Goal: Information Seeking & Learning: Learn about a topic

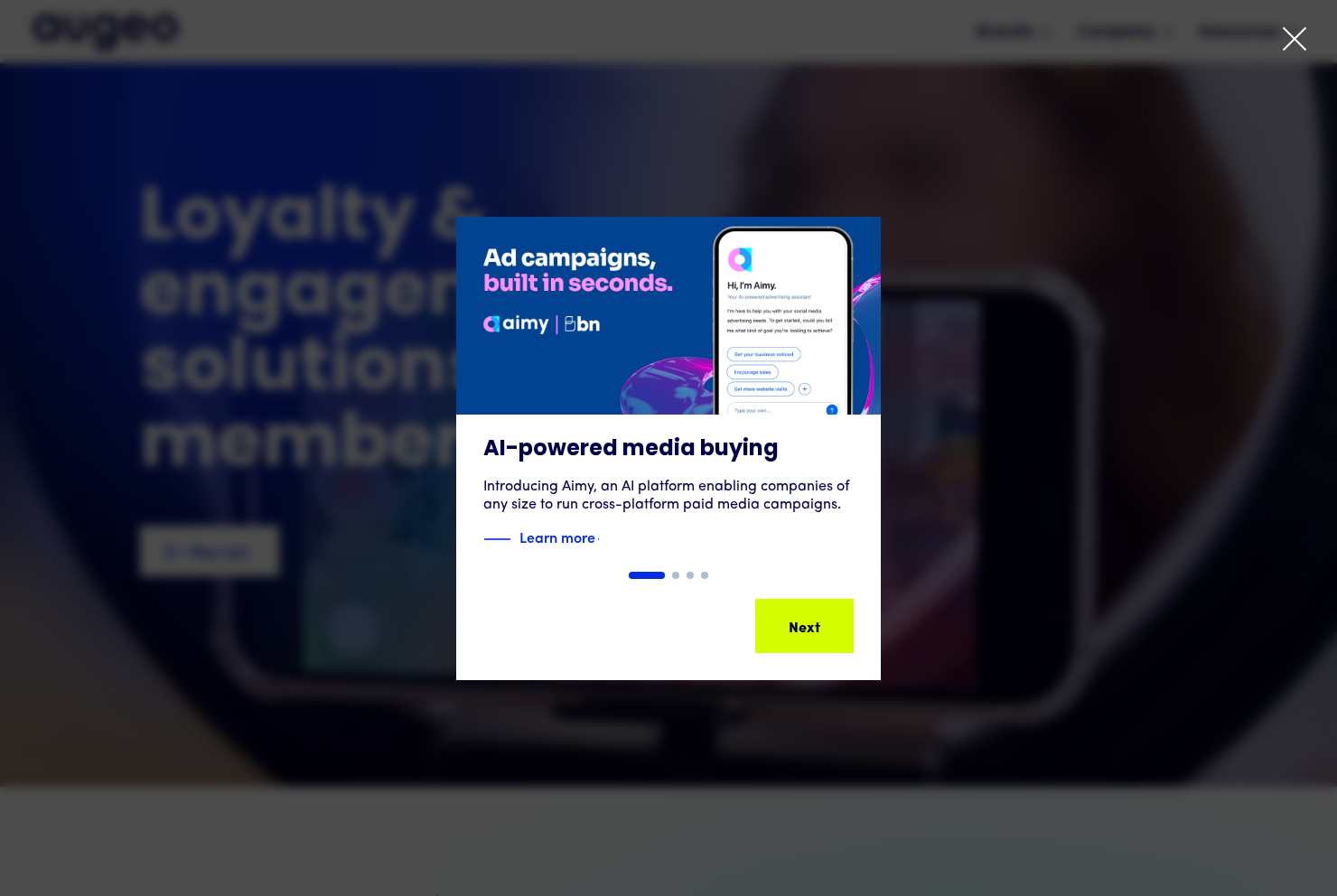
click at [863, 173] on div "AI-powered media buying Introducing Aimy, an AI platform enabling companies of …" at bounding box center [668, 448] width 1337 height 672
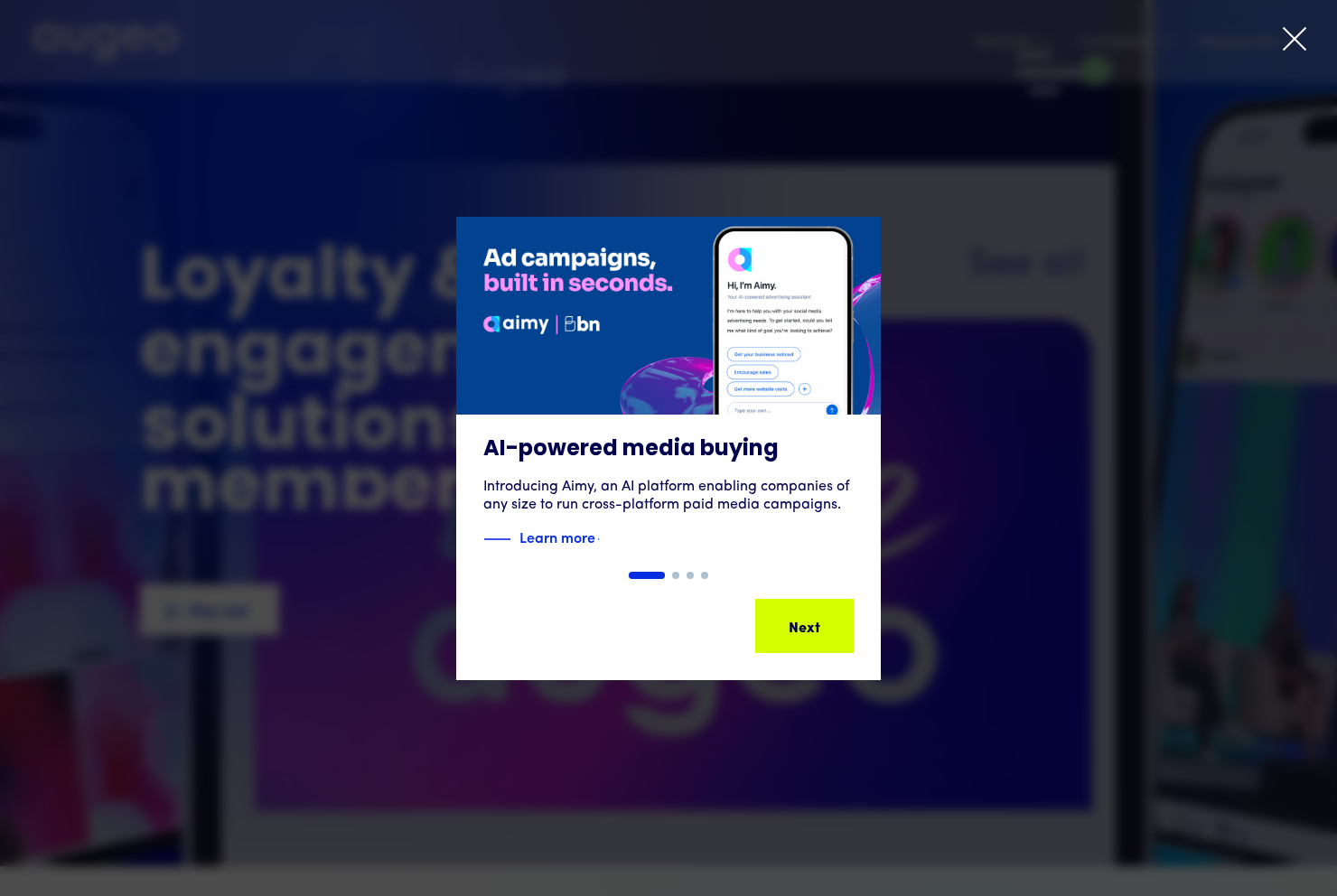
click at [918, 133] on div "AI-powered media buying Introducing Aimy, an AI platform enabling companies of …" at bounding box center [668, 448] width 1337 height 672
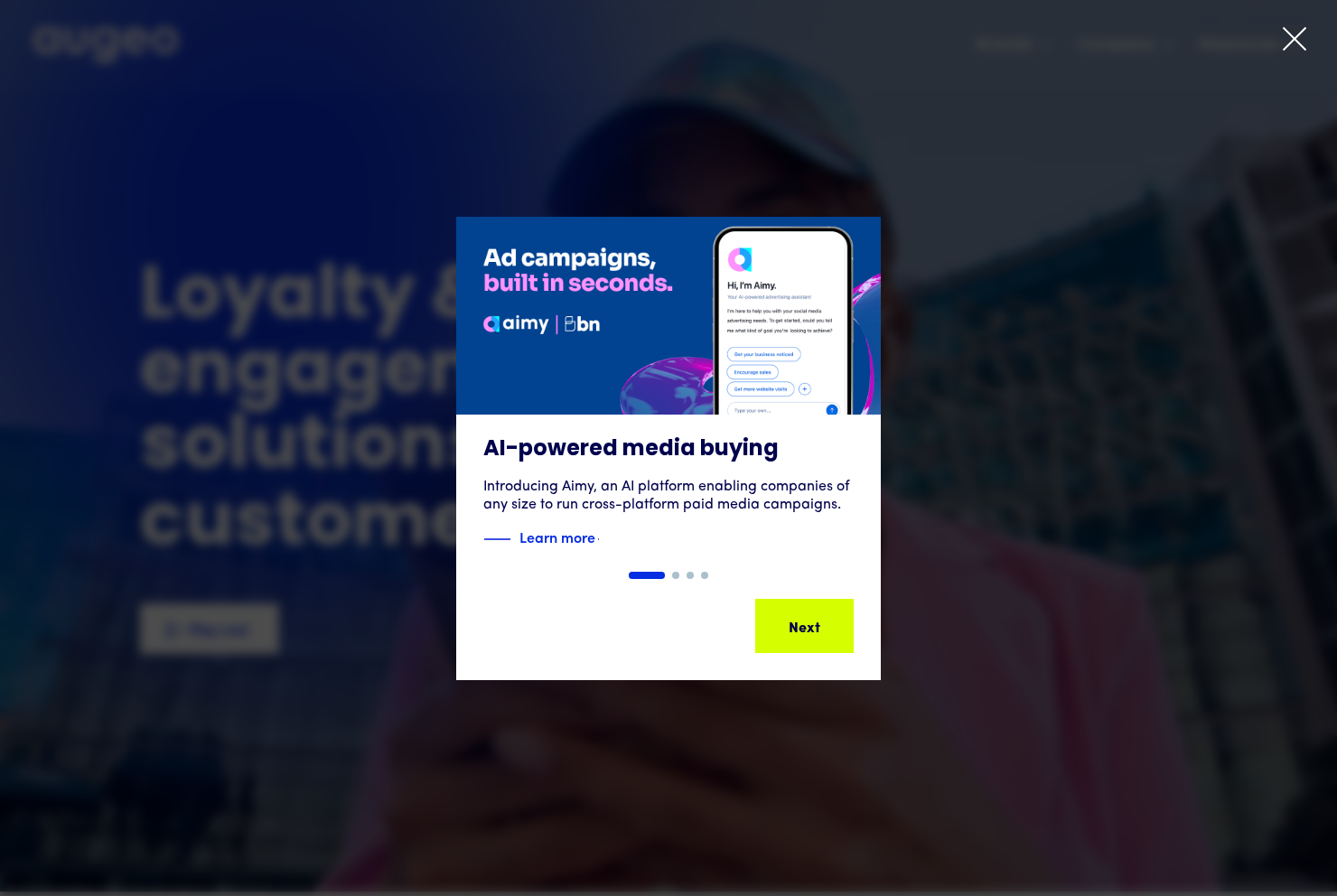
drag, startPoint x: 995, startPoint y: 206, endPoint x: 908, endPoint y: 310, distance: 135.6
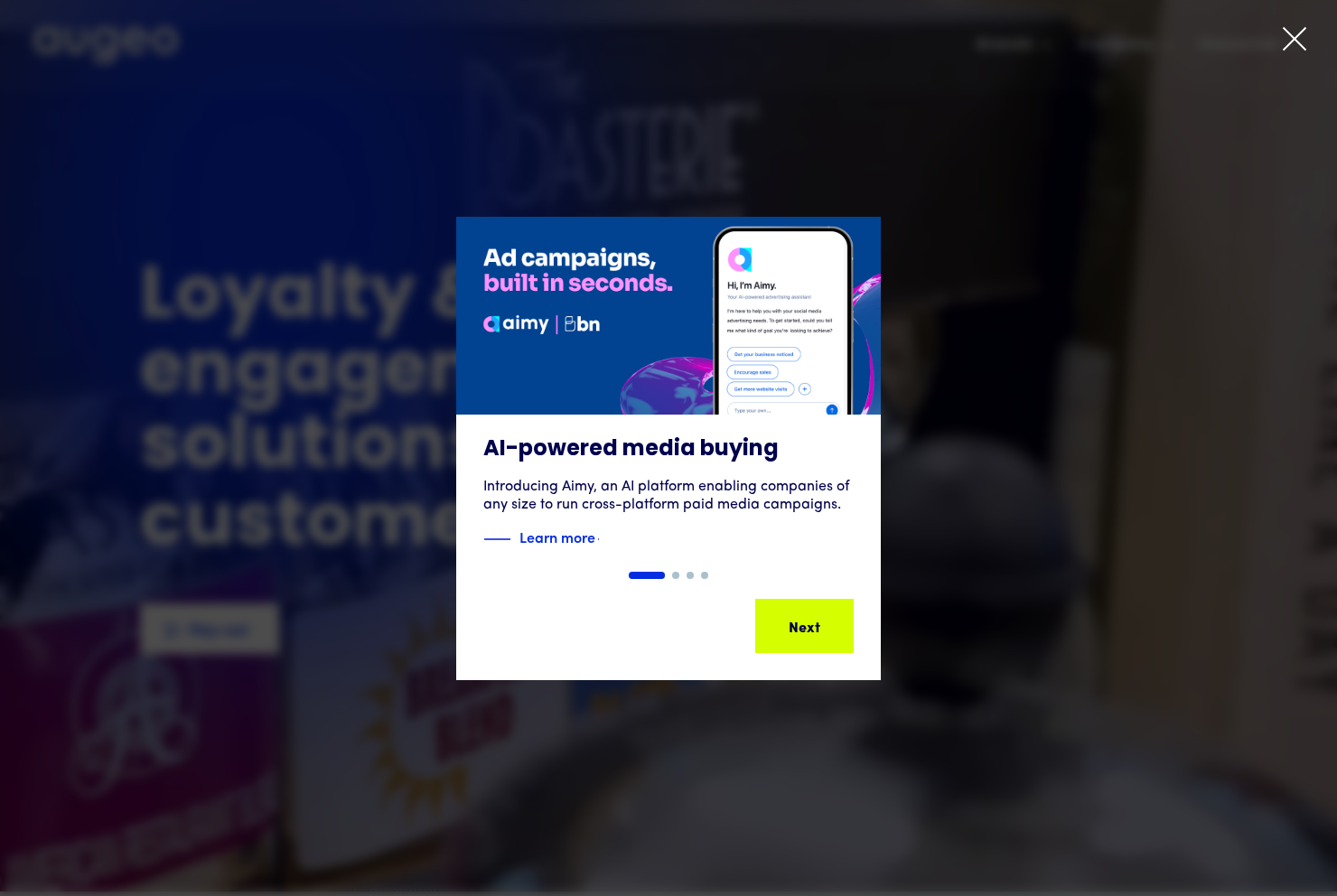
click at [993, 208] on div "AI-powered media buying Introducing Aimy, an AI platform enabling companies of …" at bounding box center [668, 448] width 1337 height 672
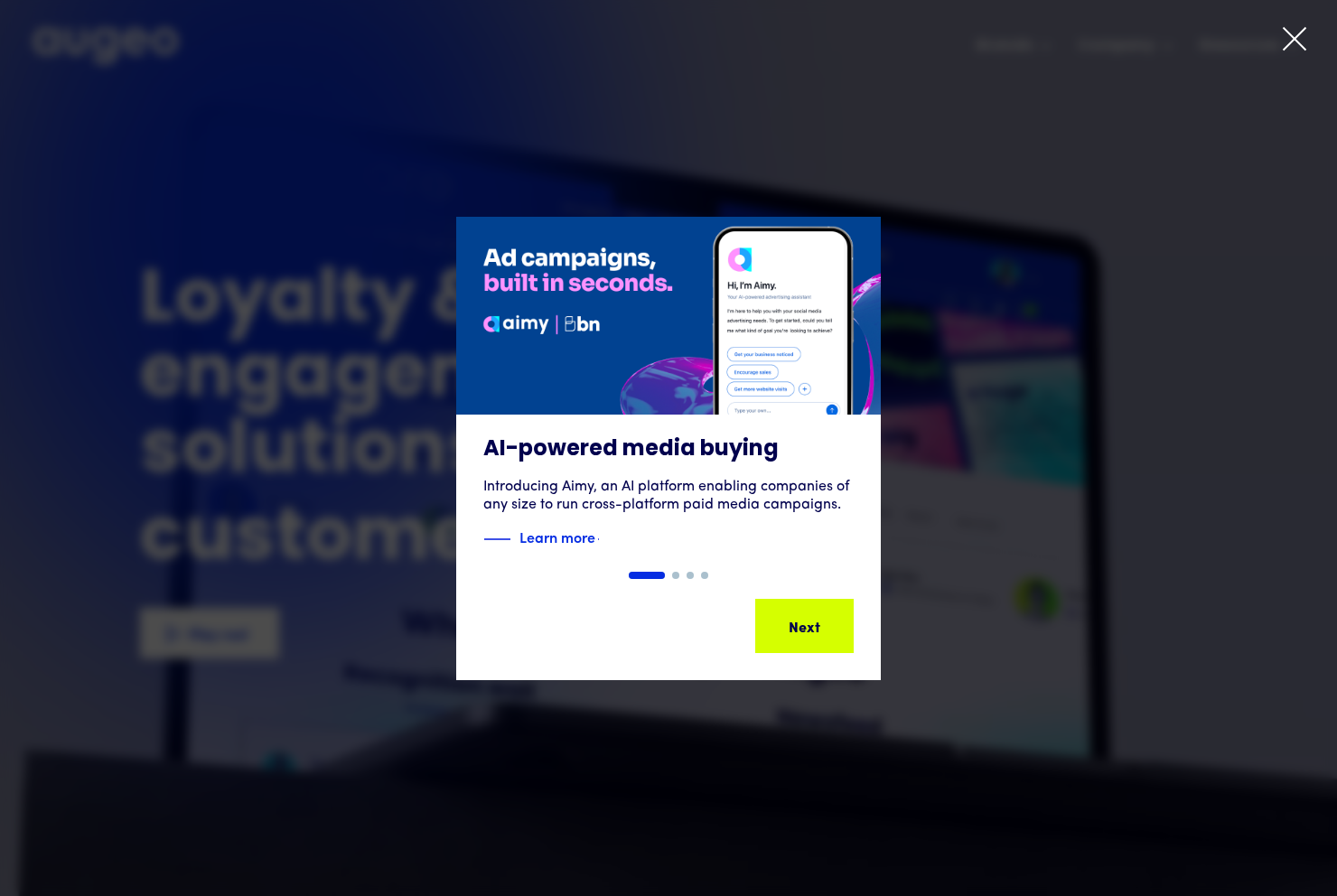
click at [796, 624] on div "Next" at bounding box center [801, 626] width 31 height 21
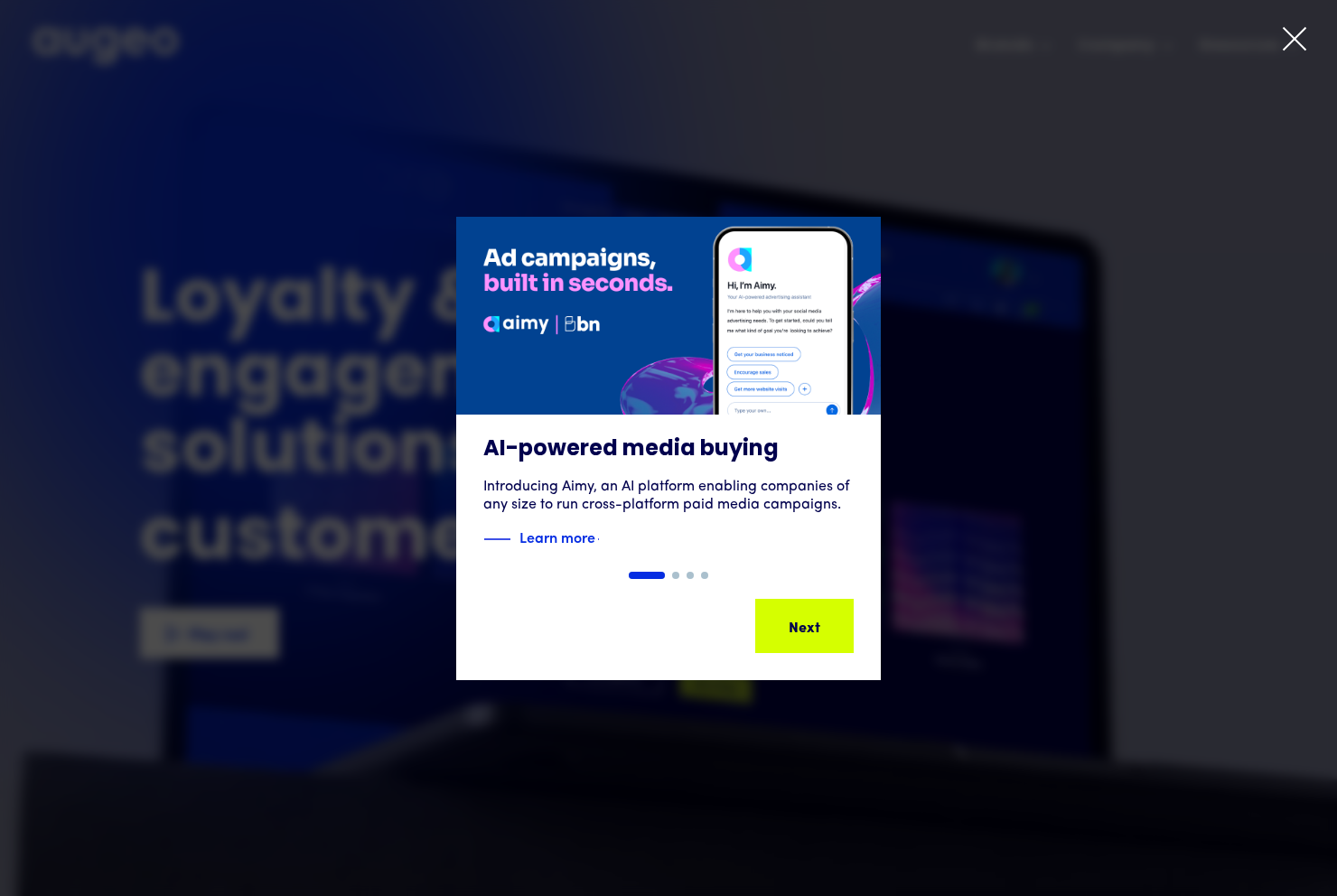
click at [817, 623] on div "Next" at bounding box center [832, 626] width 31 height 21
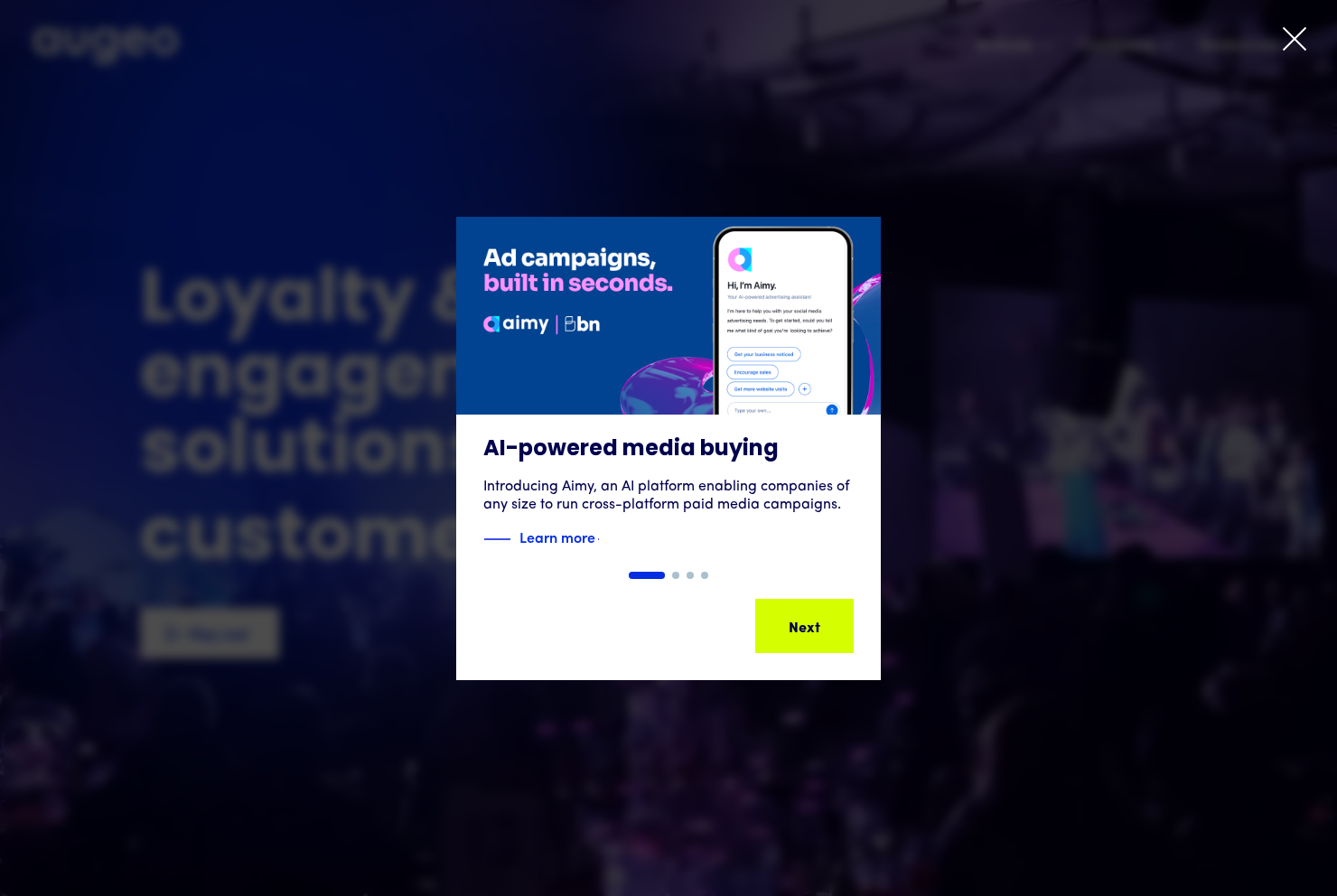
click at [817, 624] on div "Next" at bounding box center [832, 626] width 31 height 21
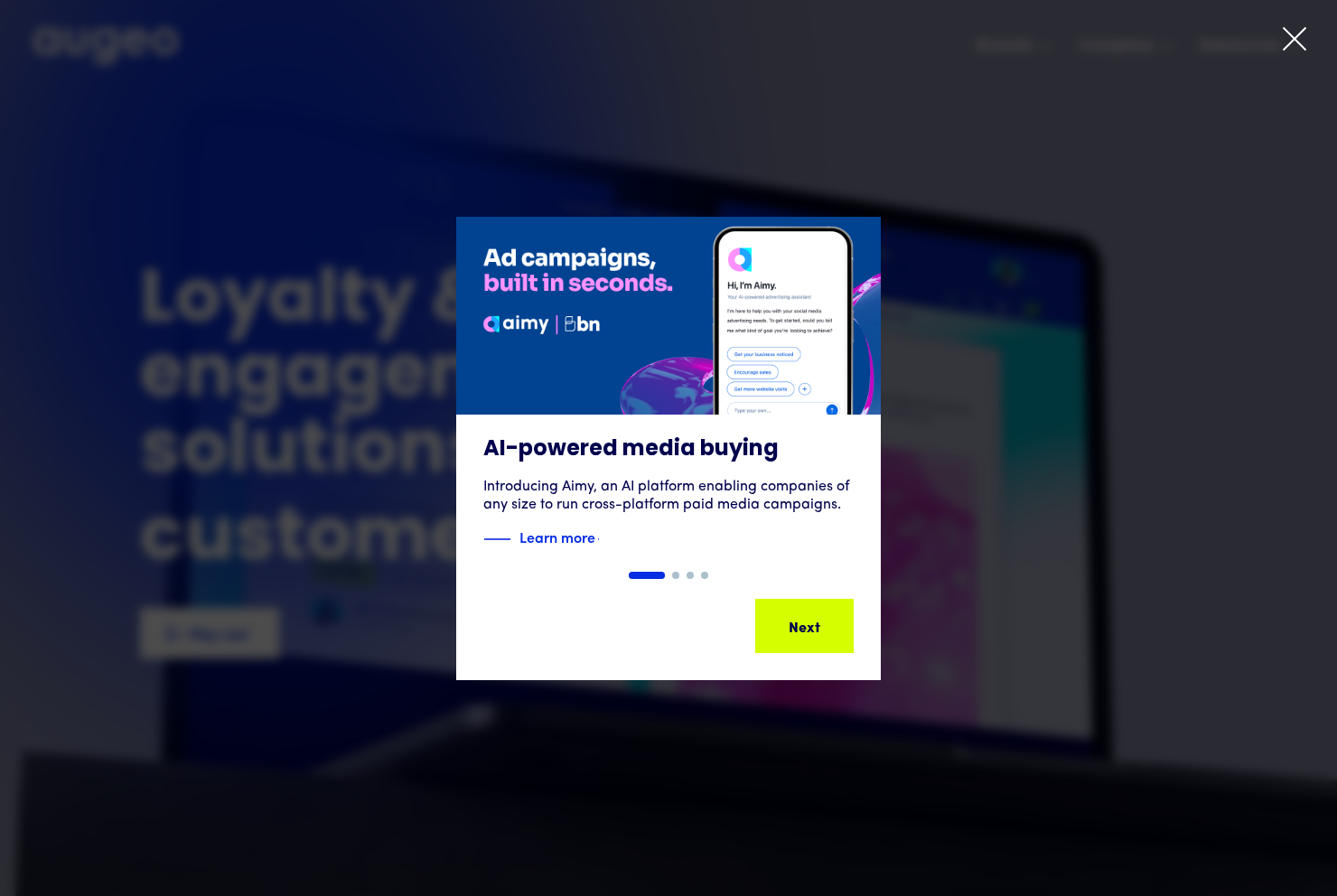
click at [817, 624] on div "Next" at bounding box center [832, 626] width 31 height 21
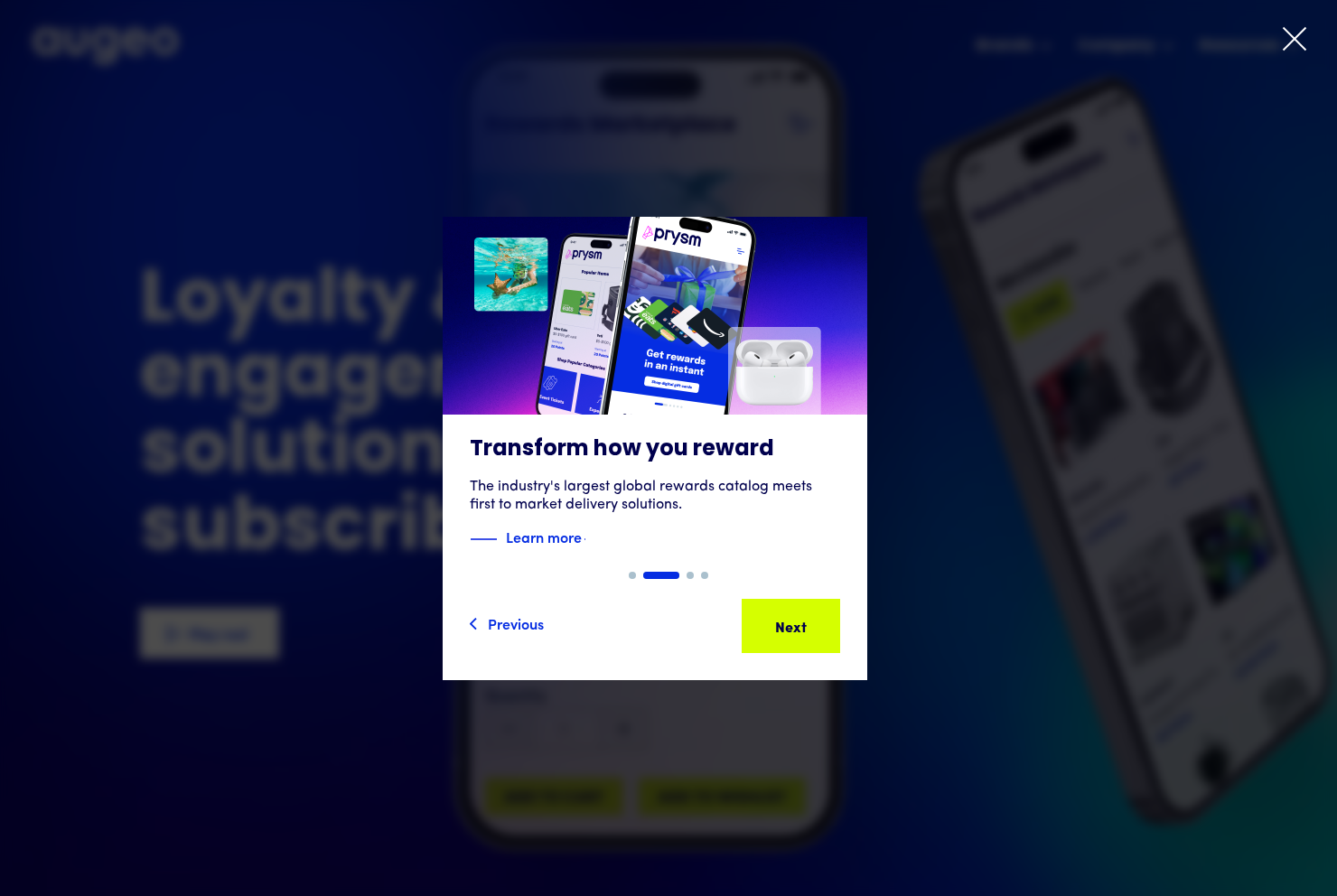
click at [1282, 45] on icon at bounding box center [1295, 39] width 27 height 27
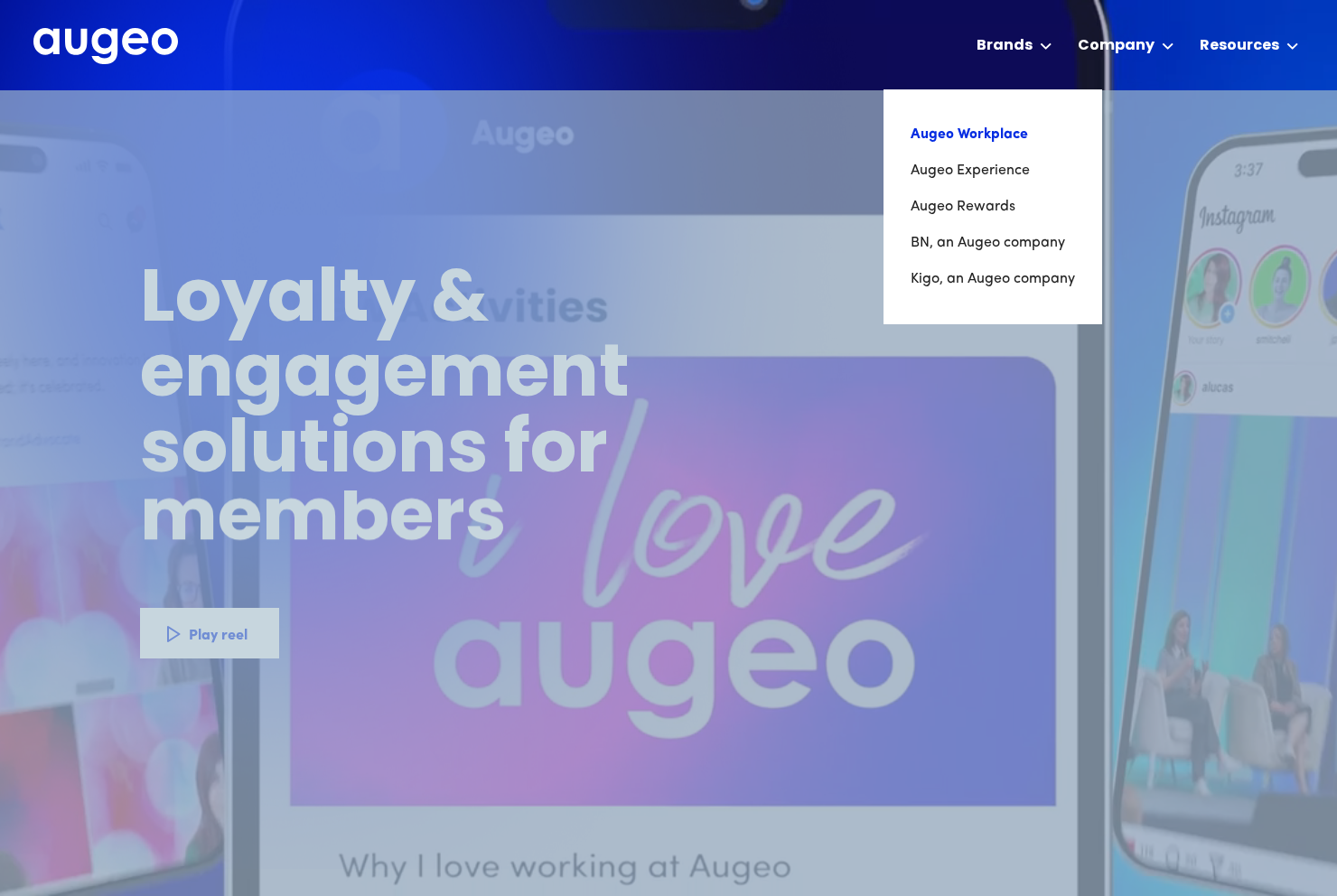
click at [1021, 129] on link "Augeo Workplace" at bounding box center [993, 134] width 164 height 36
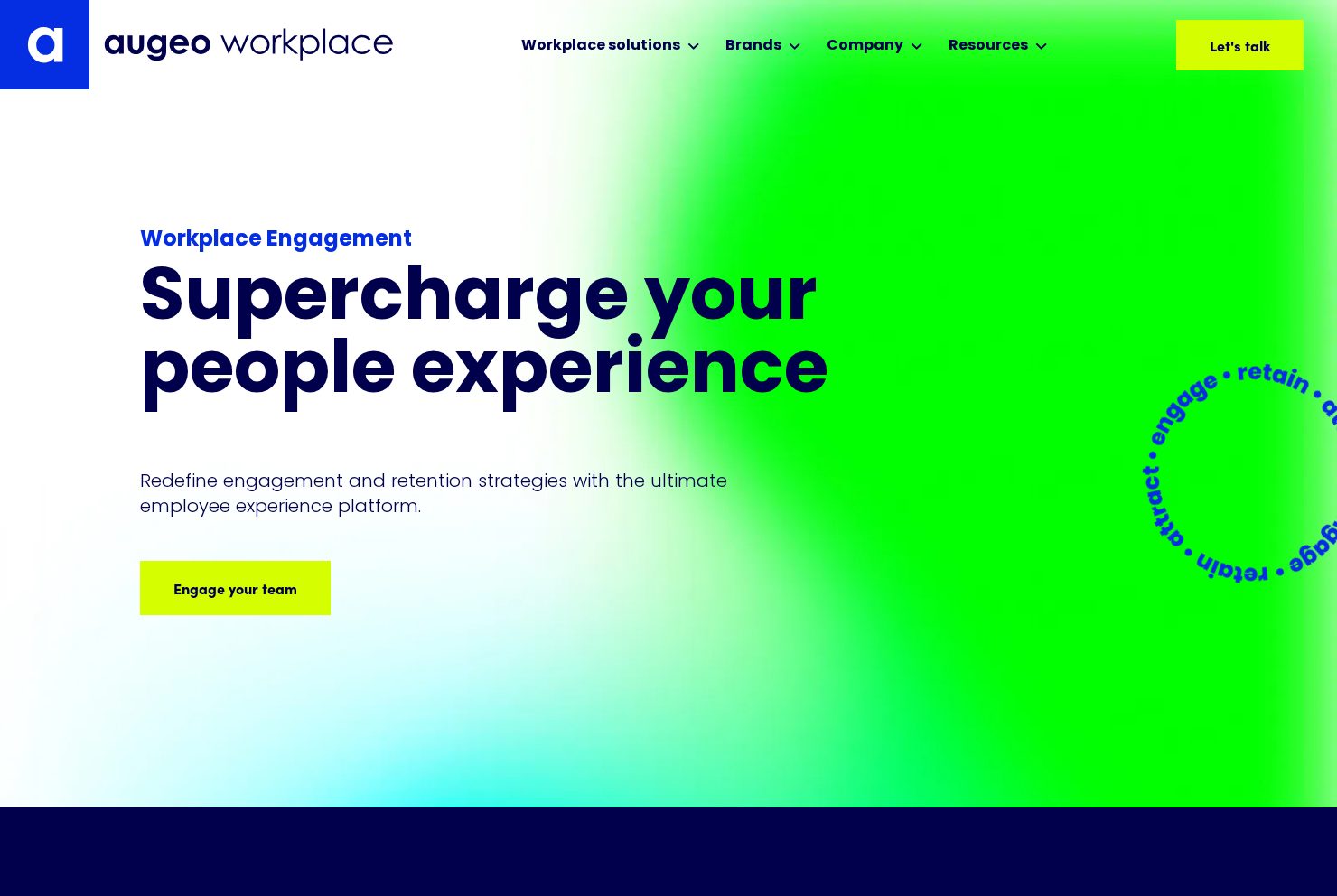
click at [402, 68] on div "Workplace solutions Employee Recognition & Rewards Channel Loyalty Sales Incent…" at bounding box center [703, 45] width 1199 height 90
click at [428, 335] on h1 "Supercharge your people experience" at bounding box center [530, 337] width 781 height 146
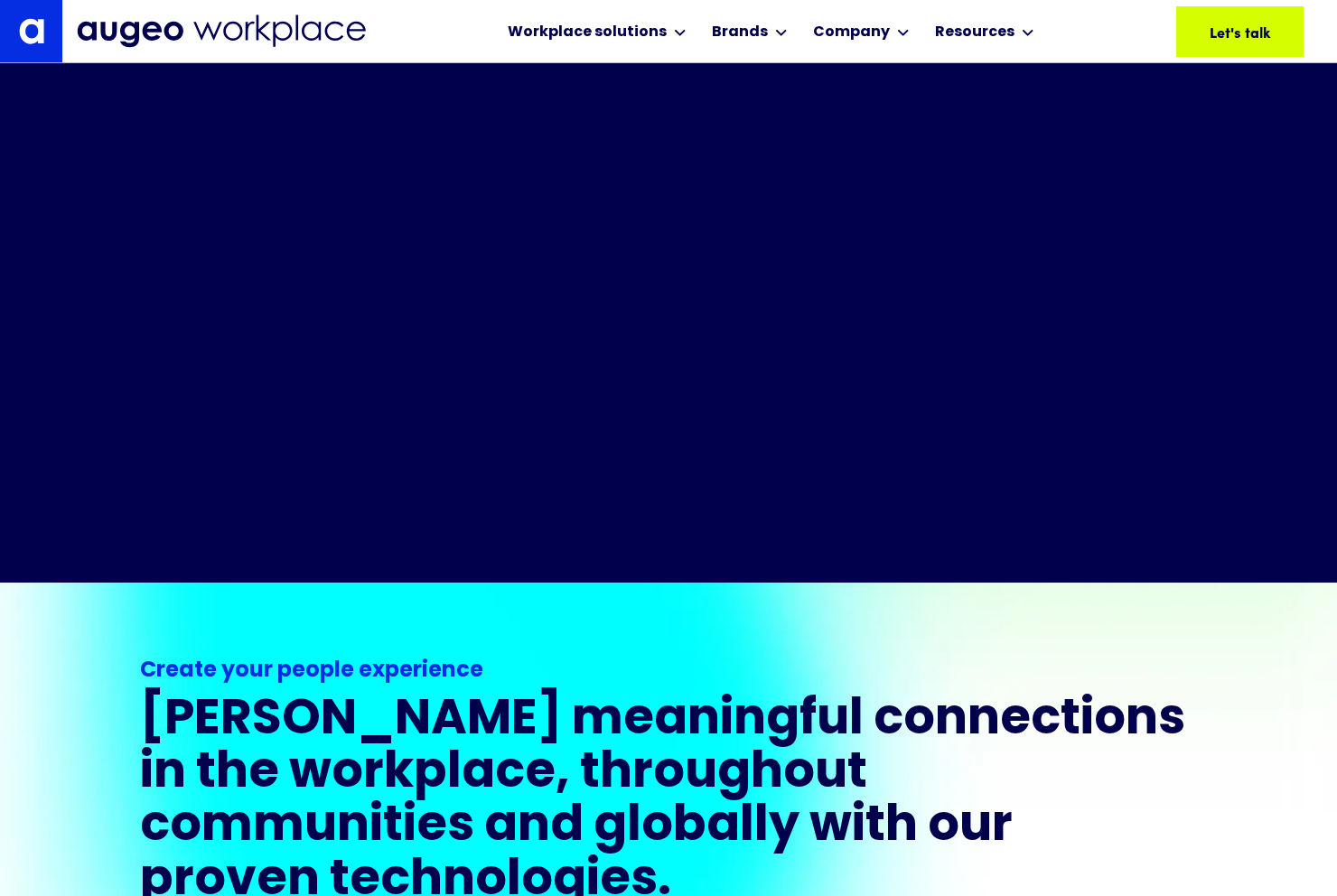
scroll to position [868, 0]
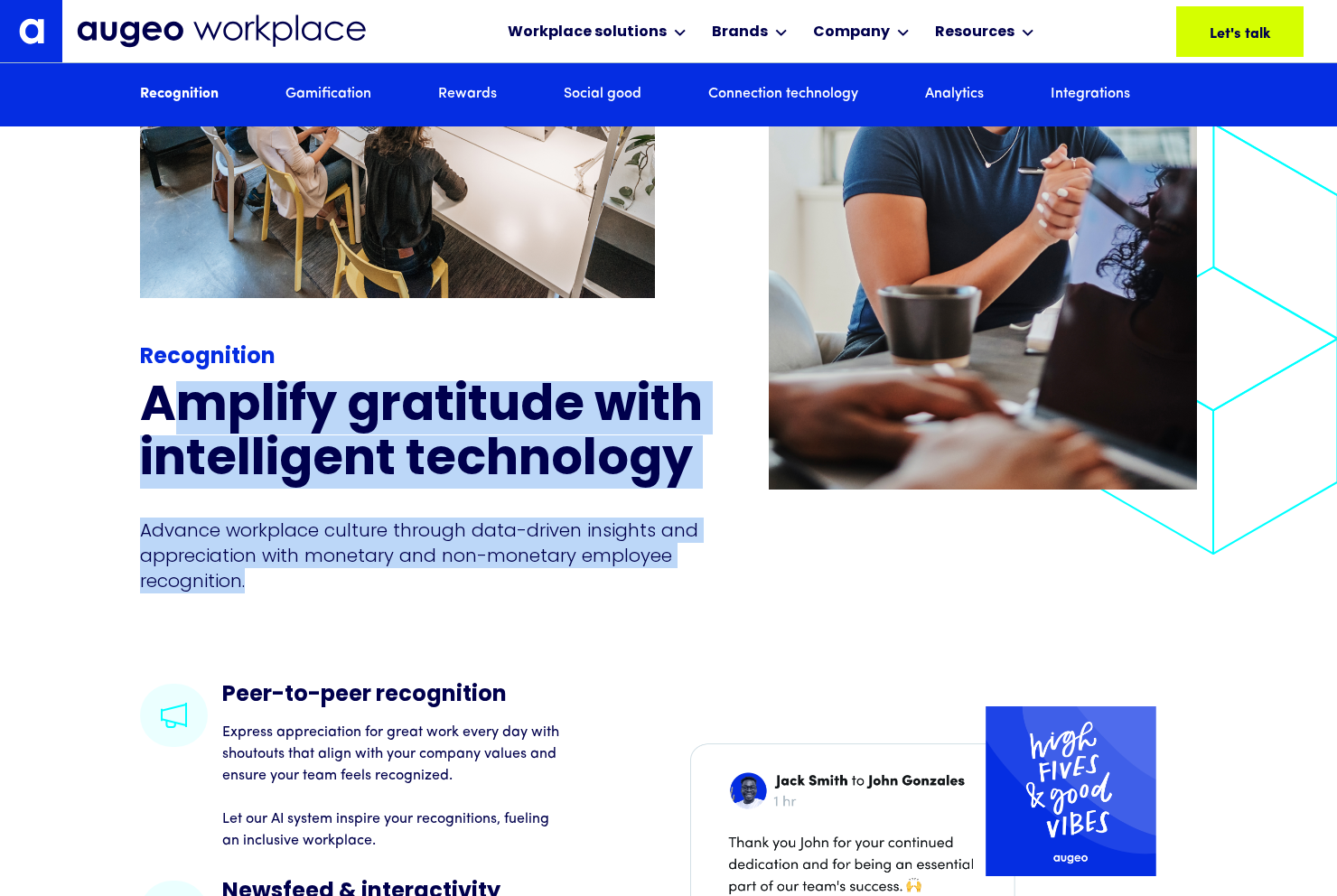
drag, startPoint x: 194, startPoint y: 422, endPoint x: 480, endPoint y: 646, distance: 363.3
click at [480, 646] on div "Recognition Amplify gratitude with intelligent technology Advance workplace cul…" at bounding box center [668, 152] width 1057 height 1064
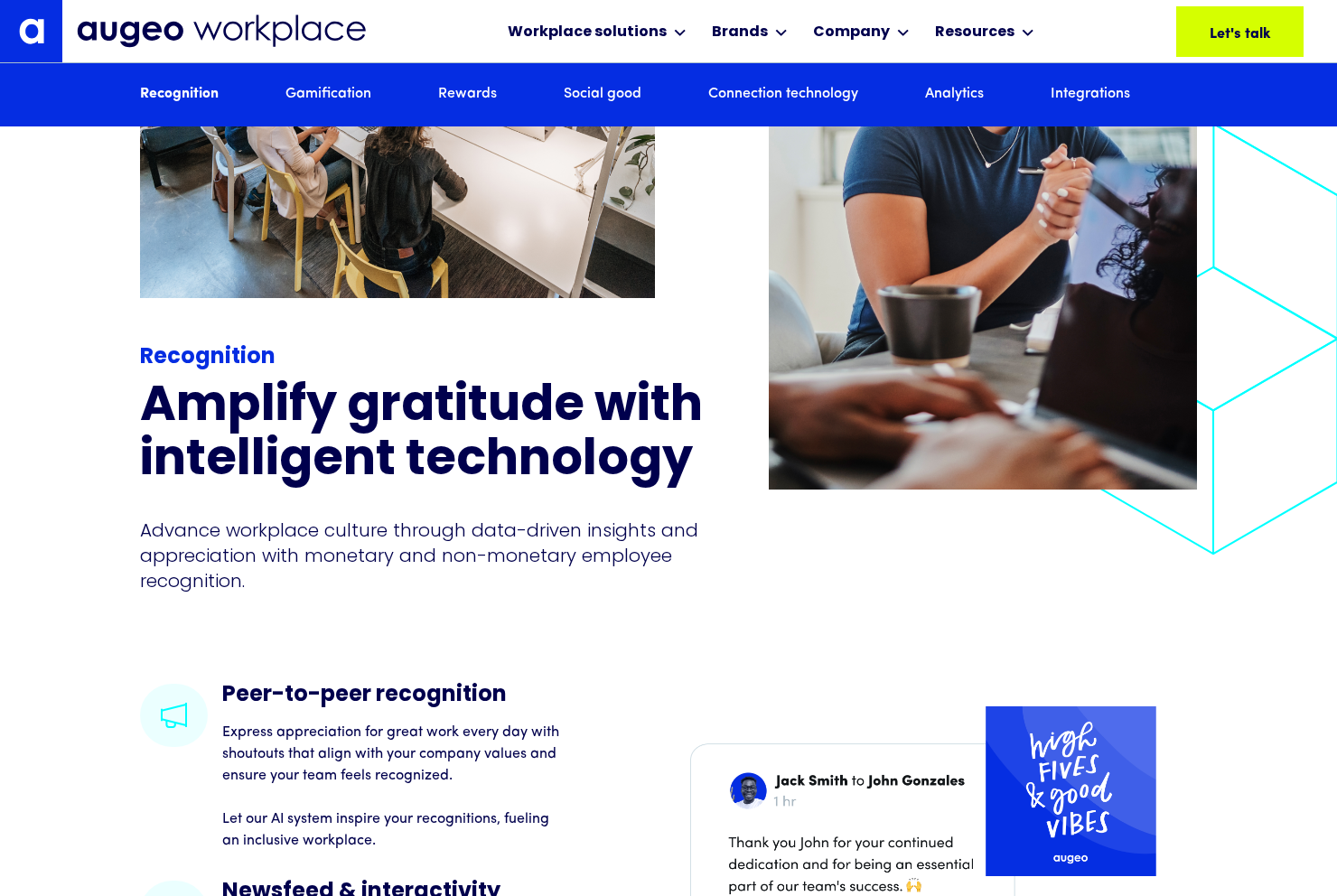
scroll to position [2299, 0]
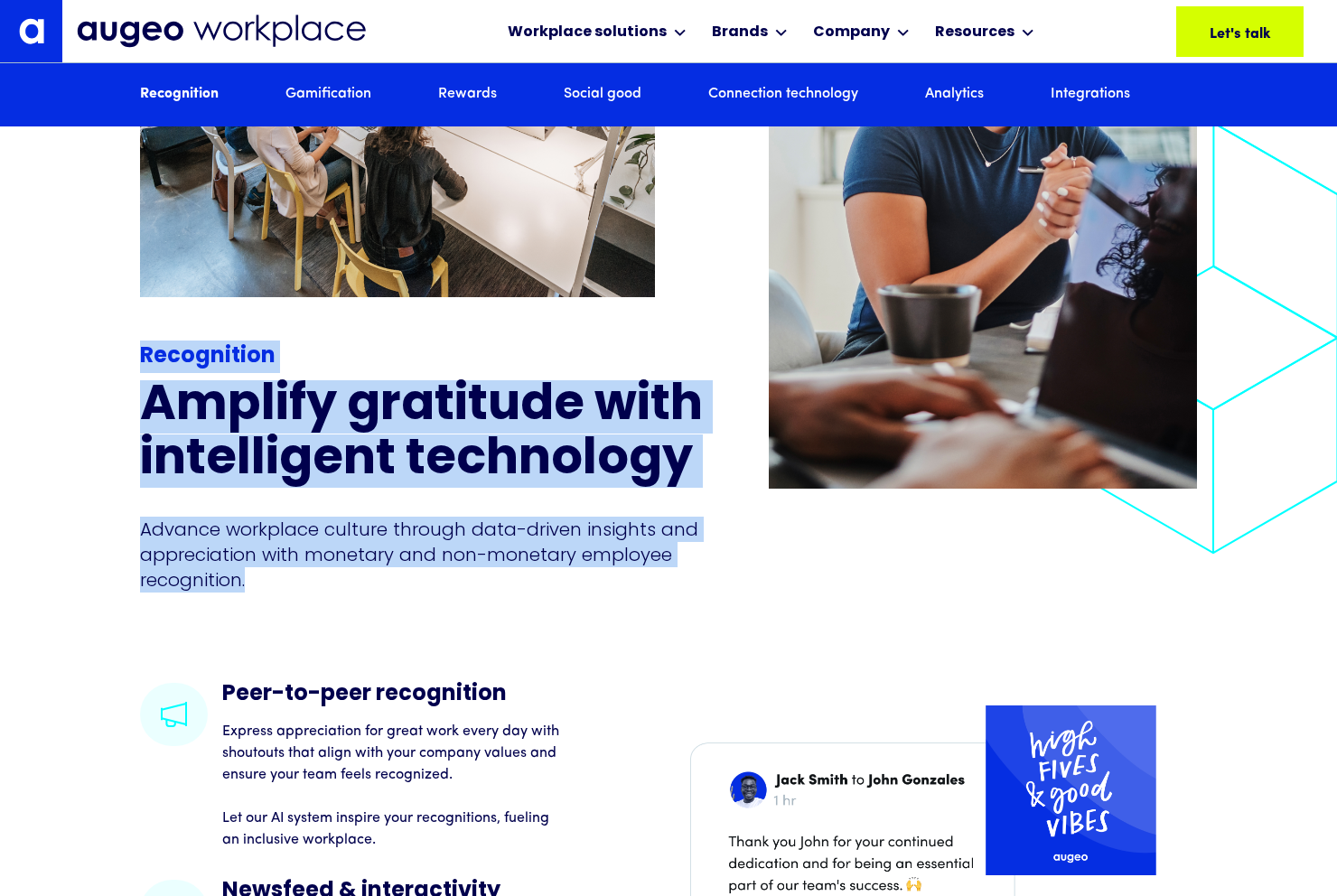
drag, startPoint x: 444, startPoint y: 626, endPoint x: 124, endPoint y: 393, distance: 395.8
click at [124, 393] on div "Recognition Amplify gratitude with intelligent technology Advance workplace cul…" at bounding box center [668, 151] width 1337 height 1064
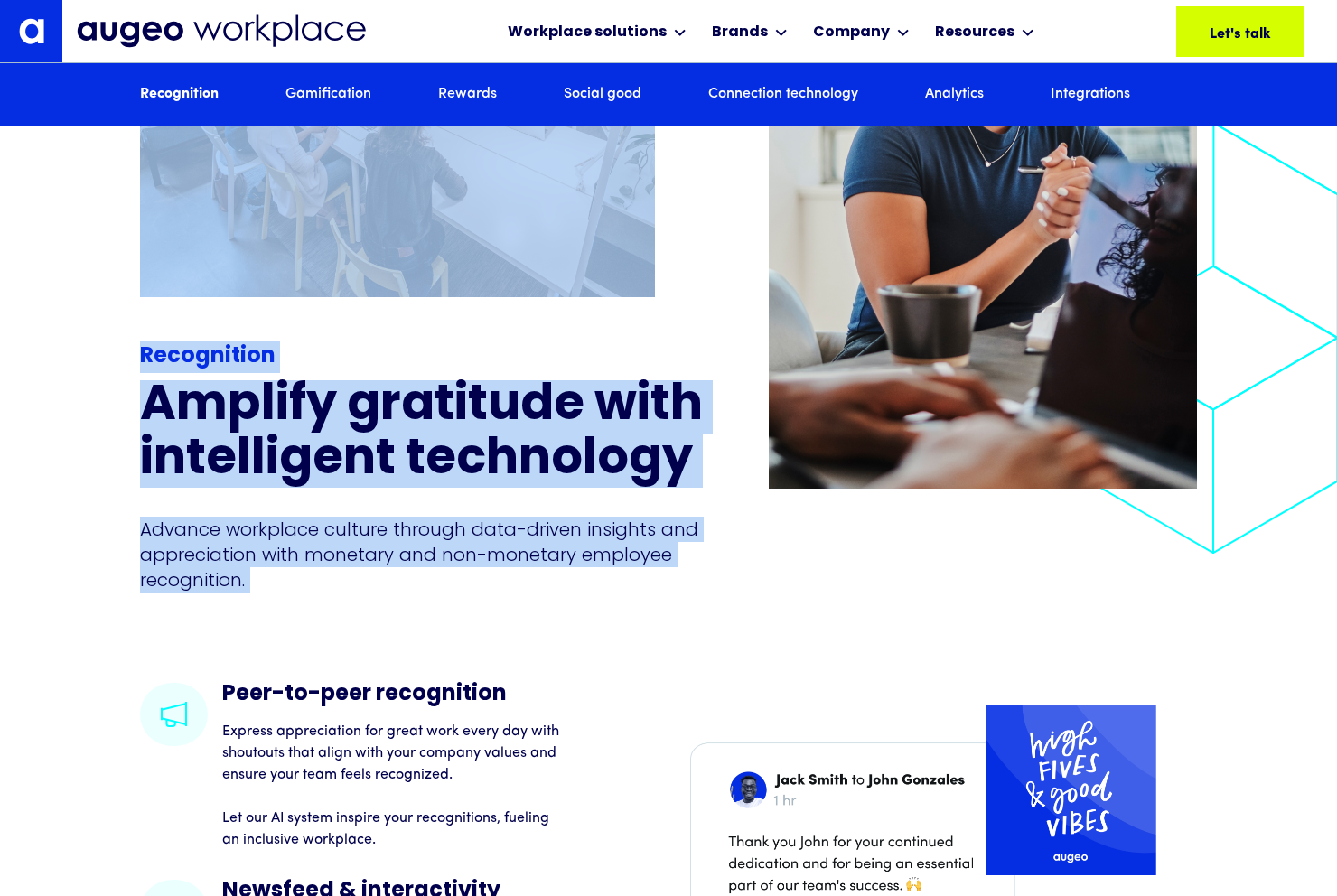
drag, startPoint x: 124, startPoint y: 393, endPoint x: 490, endPoint y: 667, distance: 457.2
click at [488, 670] on div "Recognition Amplify gratitude with intelligent technology Advance workplace cul…" at bounding box center [668, 151] width 1337 height 1064
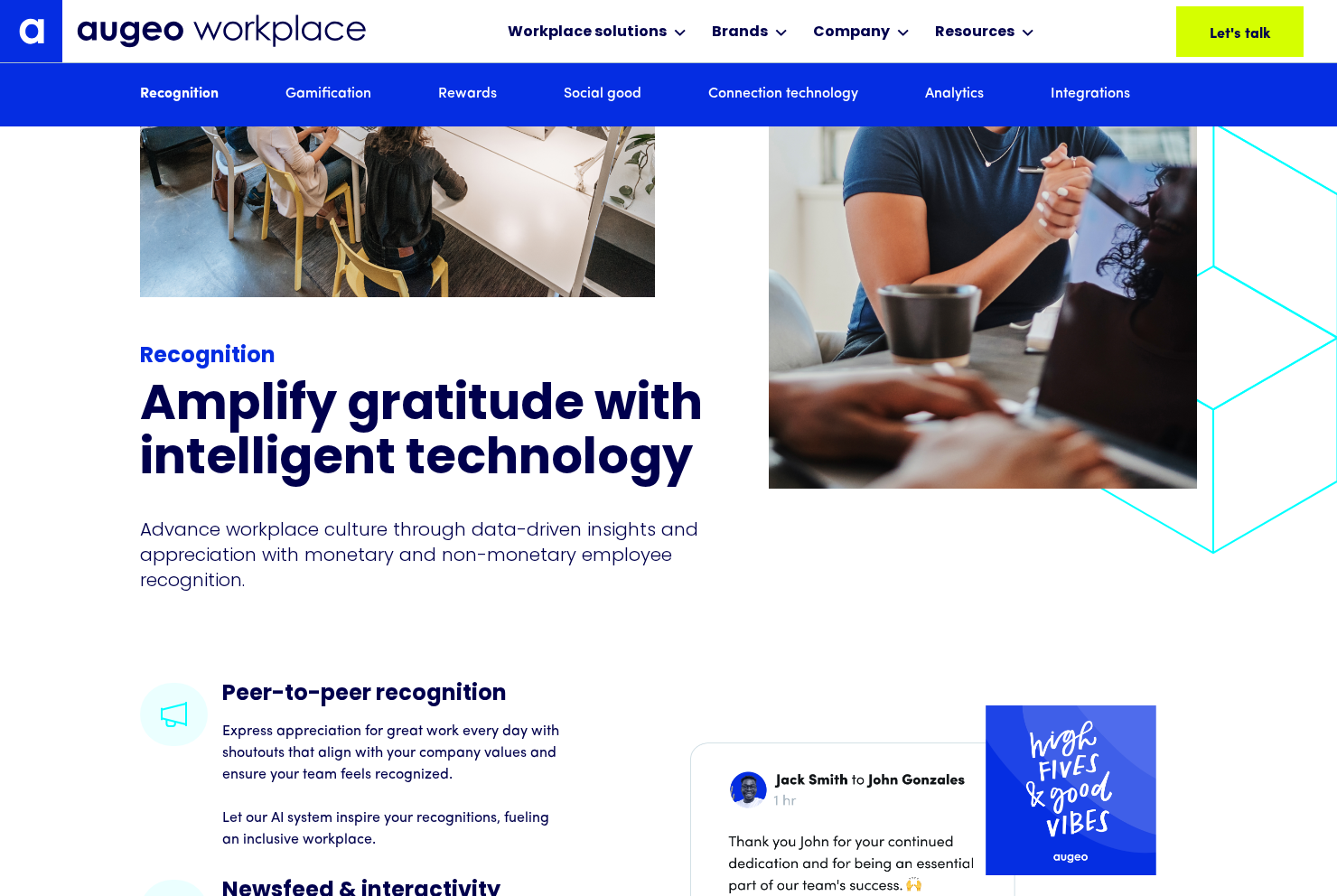
click at [491, 665] on div "Recognition Amplify gratitude with intelligent technology Advance workplace cul…" at bounding box center [668, 151] width 1057 height 1064
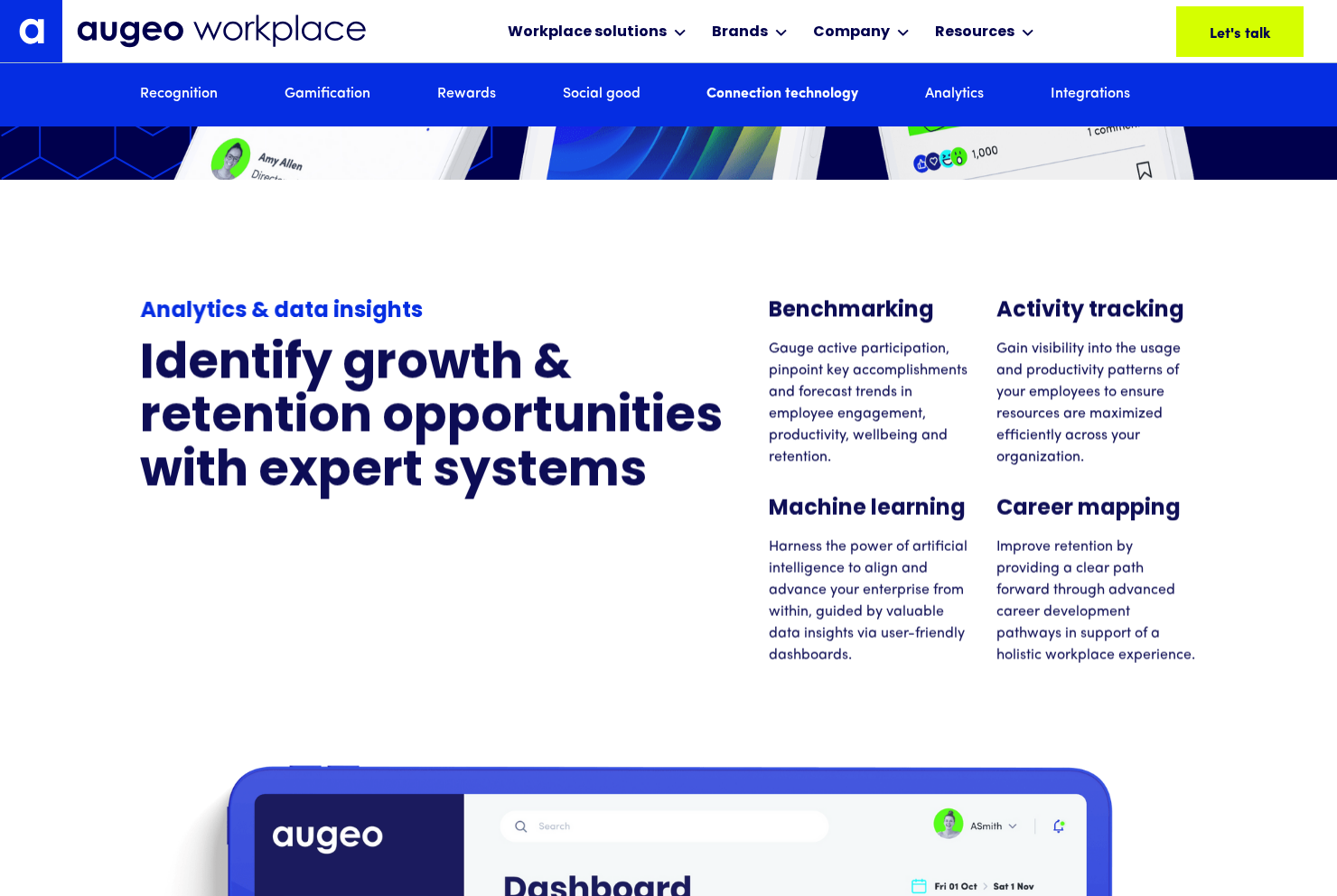
scroll to position [9546, 0]
